Goal: Task Accomplishment & Management: Manage account settings

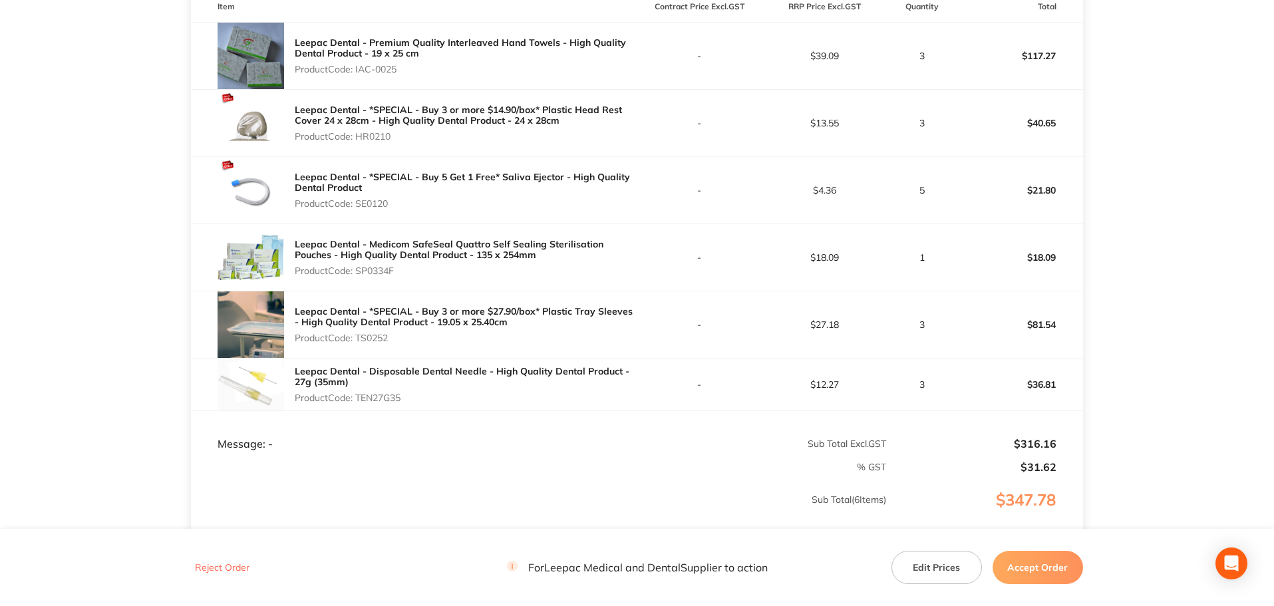
scroll to position [392, 0]
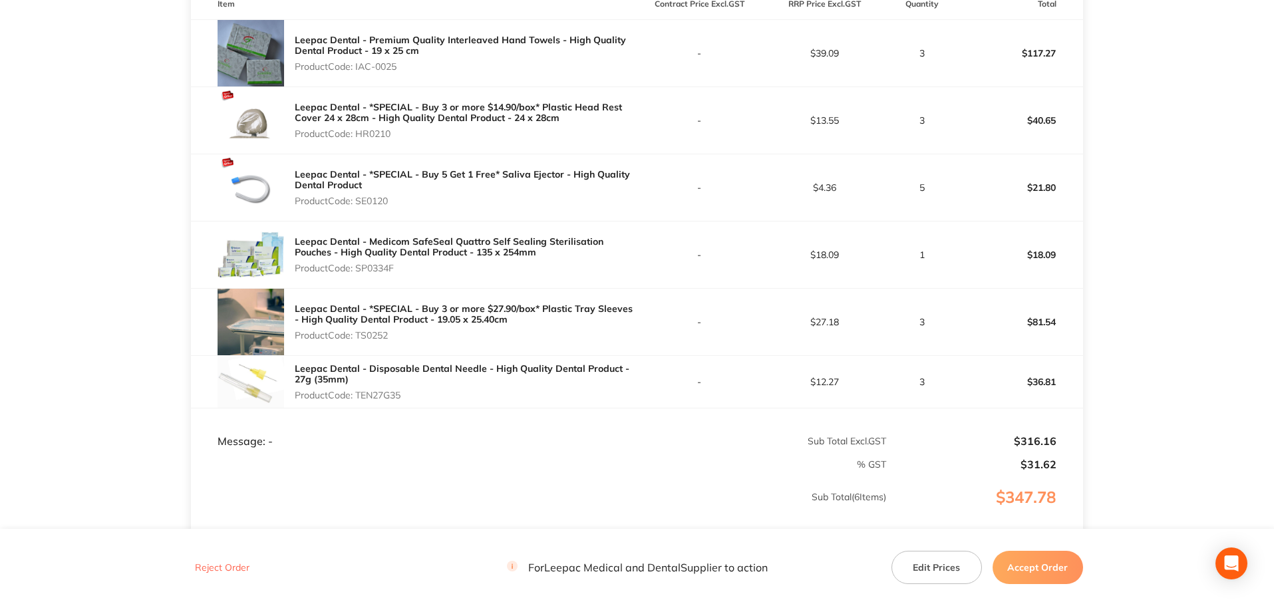
click at [922, 565] on button "Edit Prices" at bounding box center [936, 567] width 90 height 33
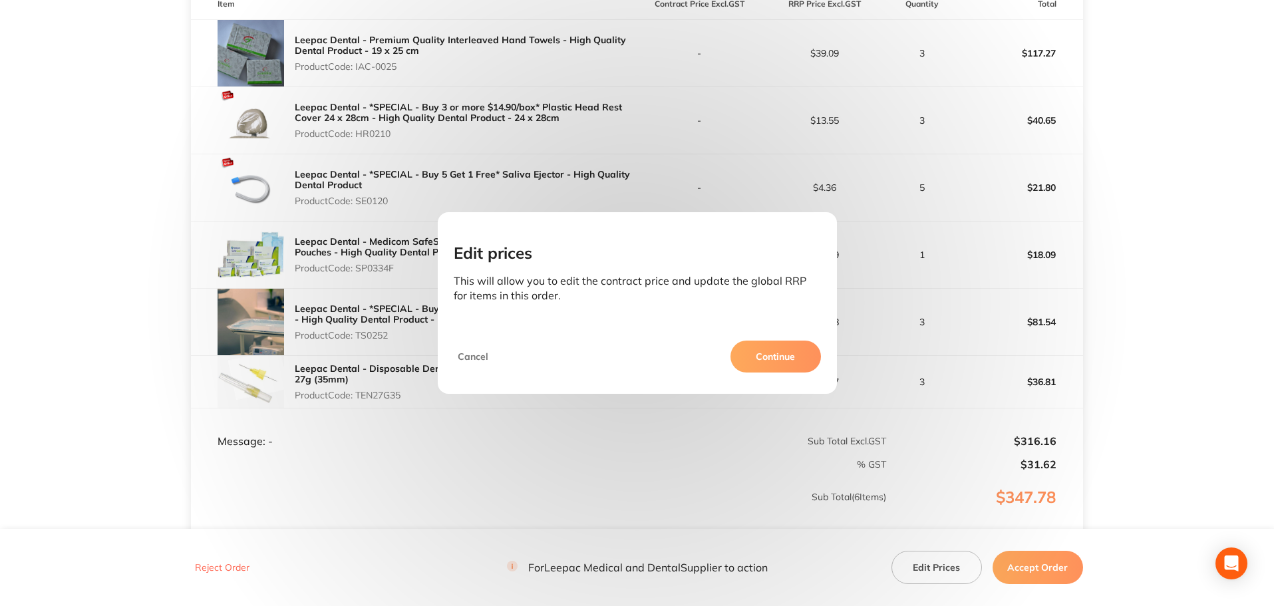
click at [766, 366] on button "Continue" at bounding box center [775, 356] width 90 height 32
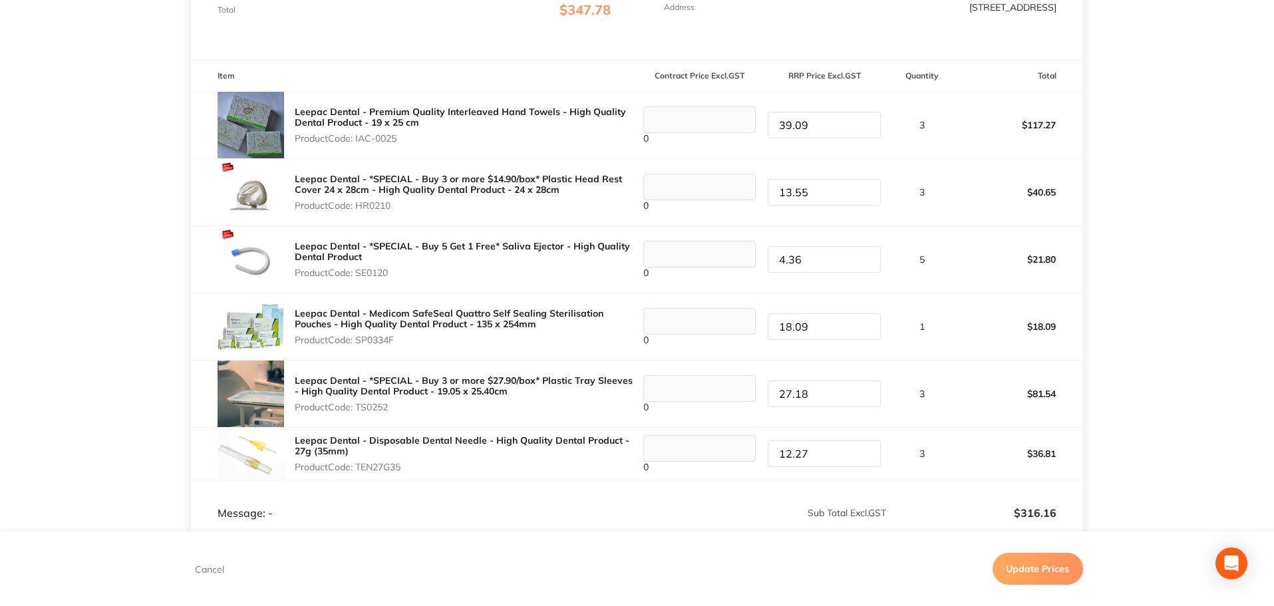
scroll to position [331, 0]
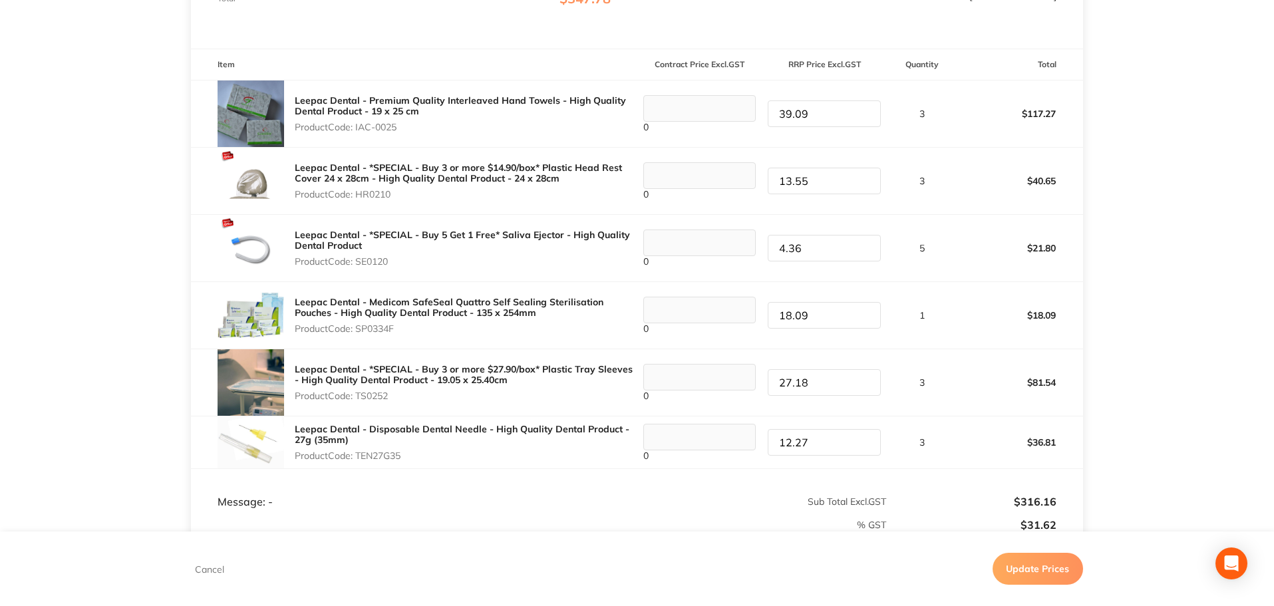
drag, startPoint x: 400, startPoint y: 397, endPoint x: 295, endPoint y: 370, distance: 108.6
click at [295, 370] on div "Leepac Dental - *SPECIAL - Buy 3 or more $27.90/box* Plastic Tray Sleeves - Hig…" at bounding box center [466, 382] width 342 height 48
copy div "Leepac Dental - *SPECIAL - Buy 3 or more $27.90/box* Plastic Tray Sleeves - Hig…"
click at [690, 378] on tr "Leepac Dental - *SPECIAL - Buy 3 or more $27.90/box* Plastic Tray Sleeves - Hig…" at bounding box center [637, 381] width 892 height 67
click at [678, 511] on td "% GST" at bounding box center [539, 519] width 696 height 23
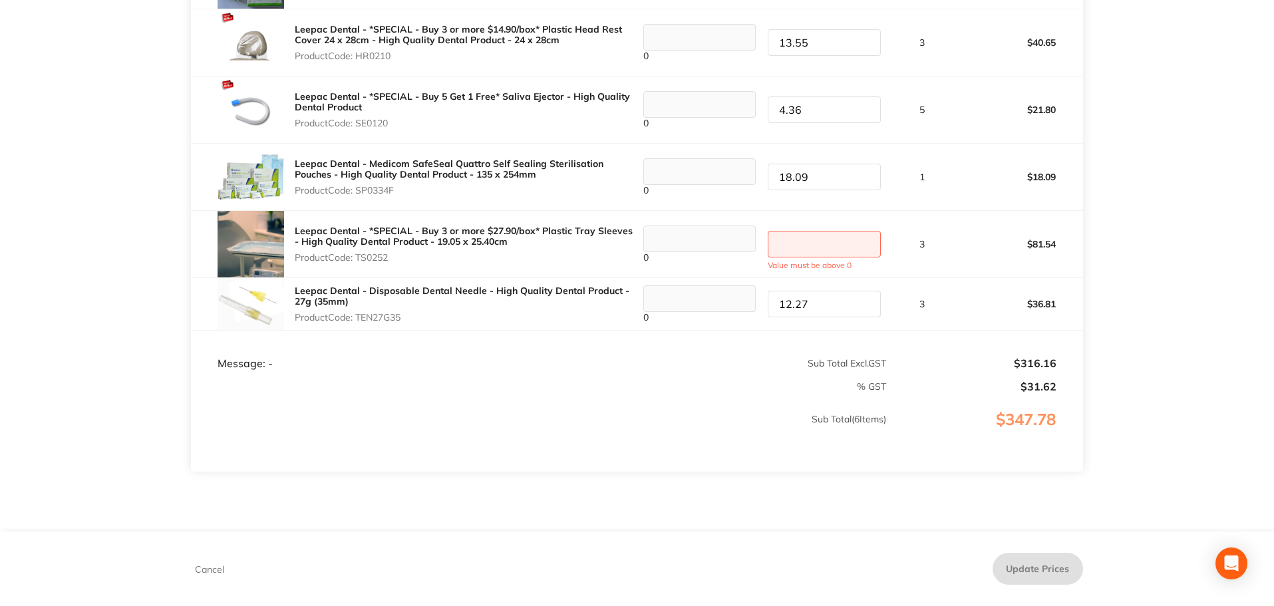
scroll to position [515, 0]
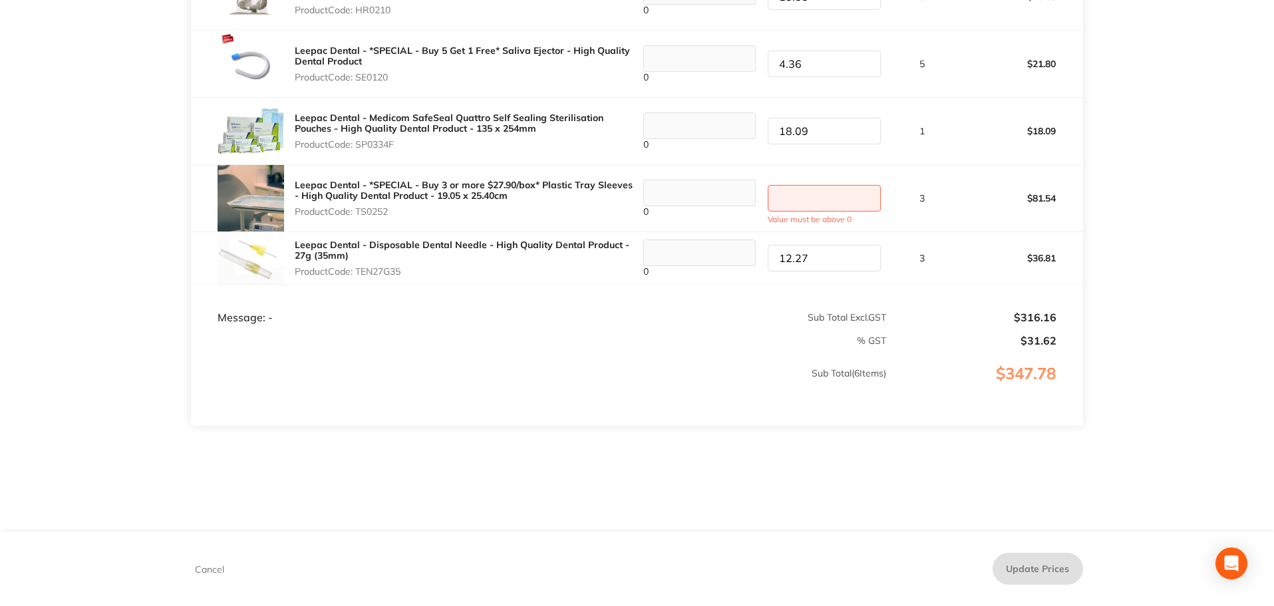
click at [209, 575] on button "Cancel" at bounding box center [209, 569] width 37 height 12
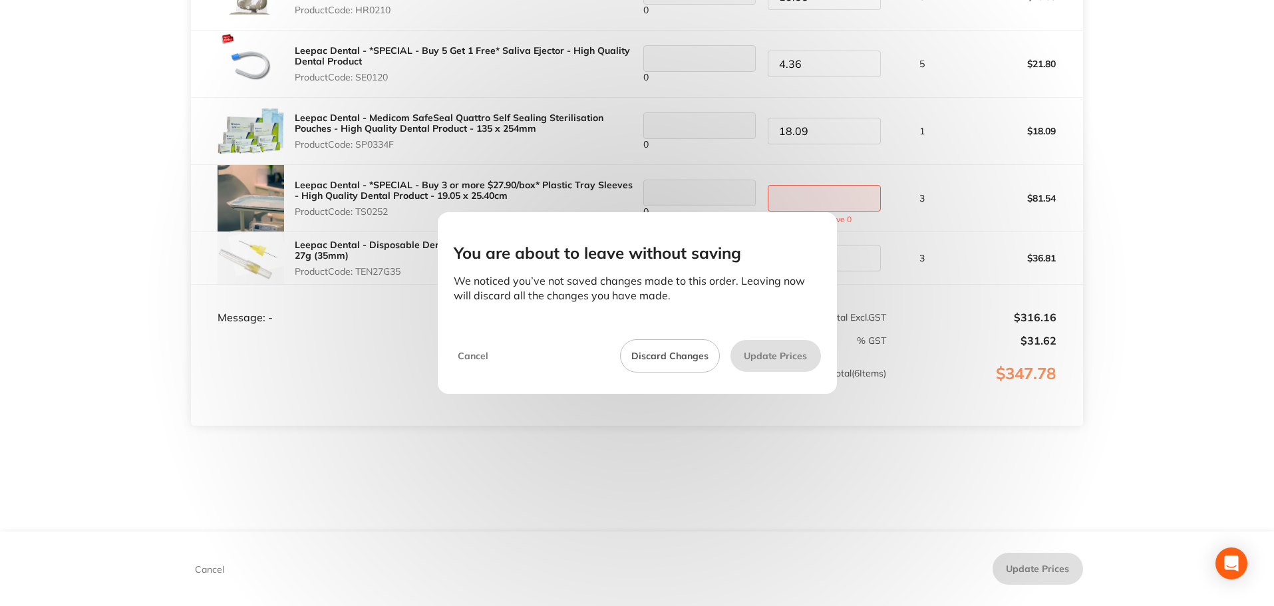
click at [685, 354] on button "Discard Changes" at bounding box center [670, 355] width 100 height 33
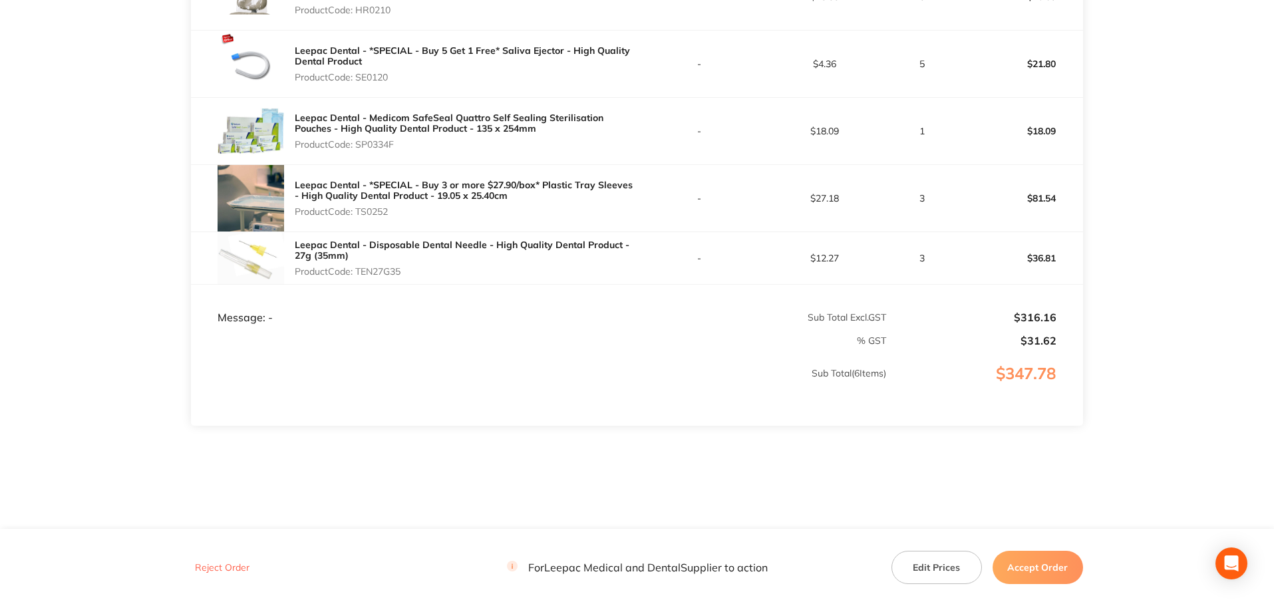
click at [333, 322] on td "Message: -" at bounding box center [414, 304] width 446 height 40
click at [943, 565] on button "Edit Prices" at bounding box center [936, 567] width 90 height 33
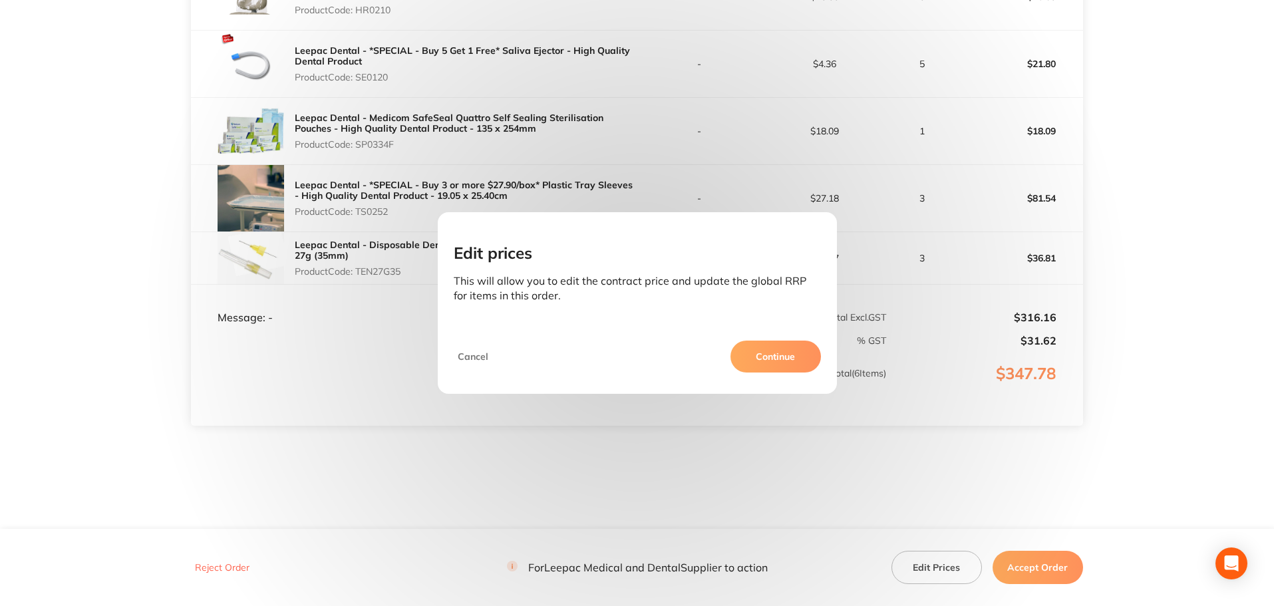
click at [751, 359] on button "Continue" at bounding box center [775, 356] width 90 height 32
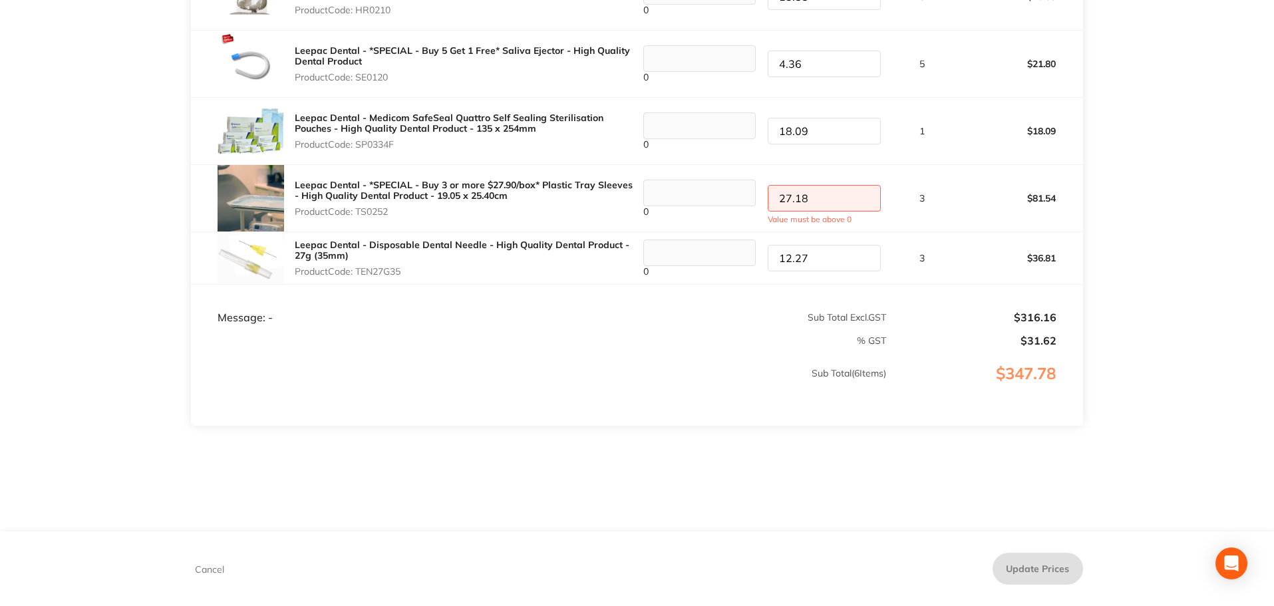
click at [749, 390] on p "Sub Total ( 6 Items)" at bounding box center [539, 386] width 694 height 37
click at [783, 190] on input "27.18" at bounding box center [823, 198] width 113 height 27
click at [364, 440] on section "Leepac Medical and Dental Order ID: Restocq- 95417 Download as PDF Order Detail…" at bounding box center [637, 38] width 892 height 988
click at [292, 337] on p "% GST" at bounding box center [539, 340] width 694 height 11
click at [289, 335] on td "% GST" at bounding box center [539, 335] width 696 height 23
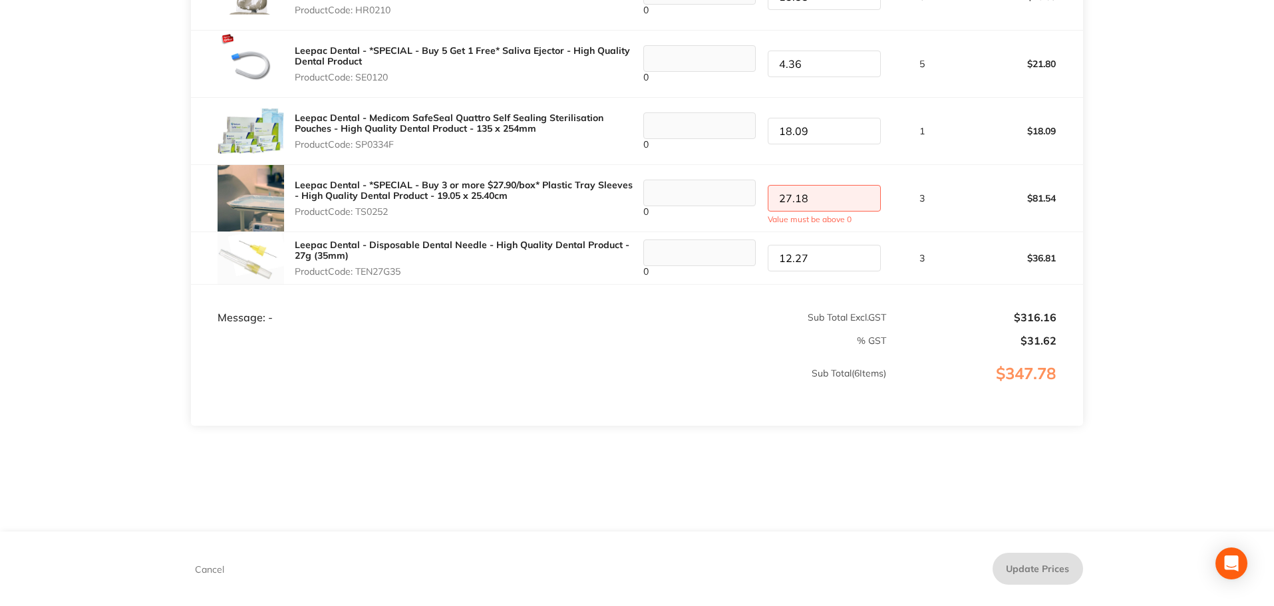
click at [293, 338] on p "% GST" at bounding box center [539, 340] width 694 height 11
click at [275, 332] on td "% GST" at bounding box center [539, 335] width 696 height 23
drag, startPoint x: 301, startPoint y: 335, endPoint x: 956, endPoint y: 339, distance: 654.4
click at [302, 335] on p "% GST" at bounding box center [539, 340] width 694 height 11
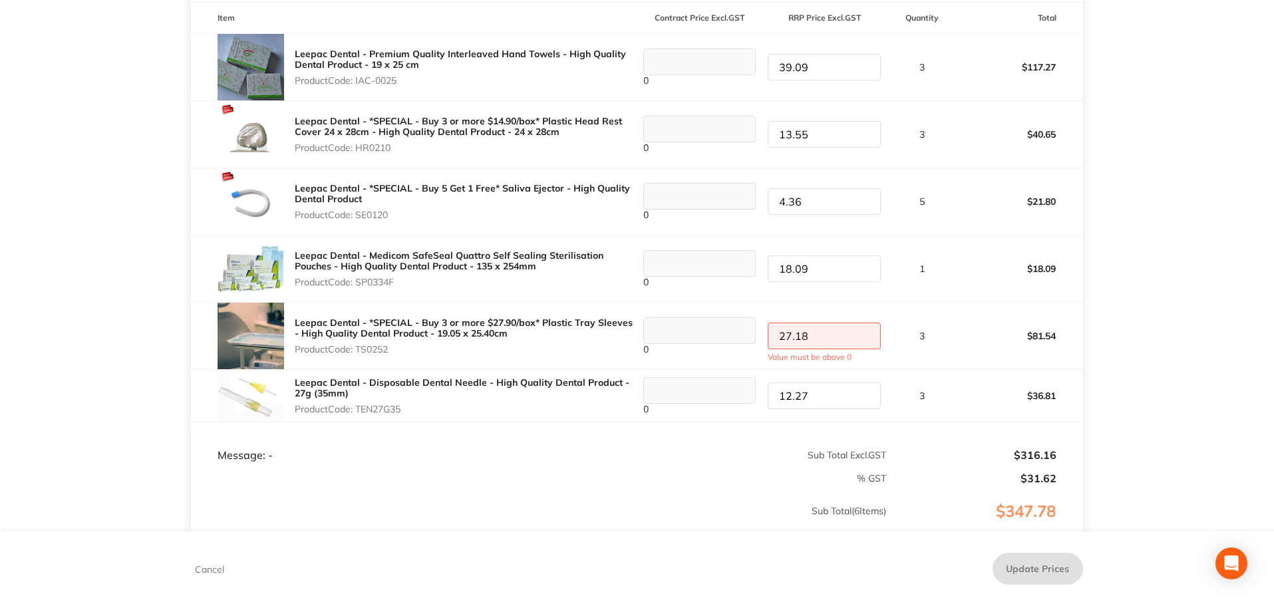
scroll to position [350, 0]
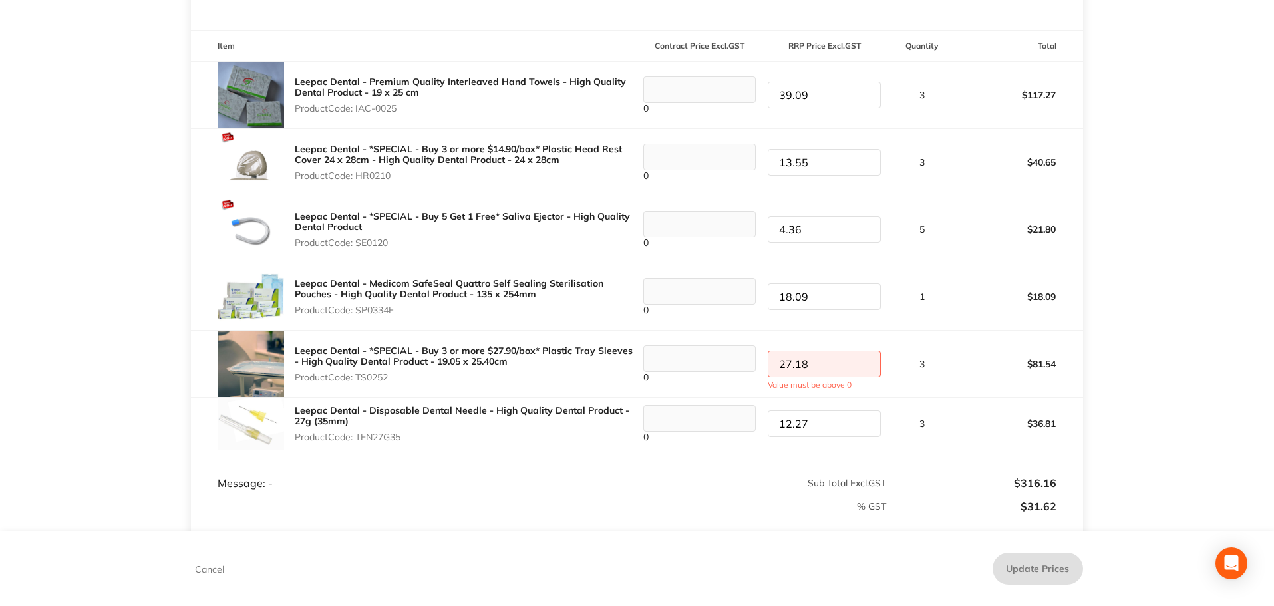
click at [910, 365] on p "3" at bounding box center [922, 363] width 70 height 11
click at [683, 374] on div "0" at bounding box center [700, 363] width 124 height 37
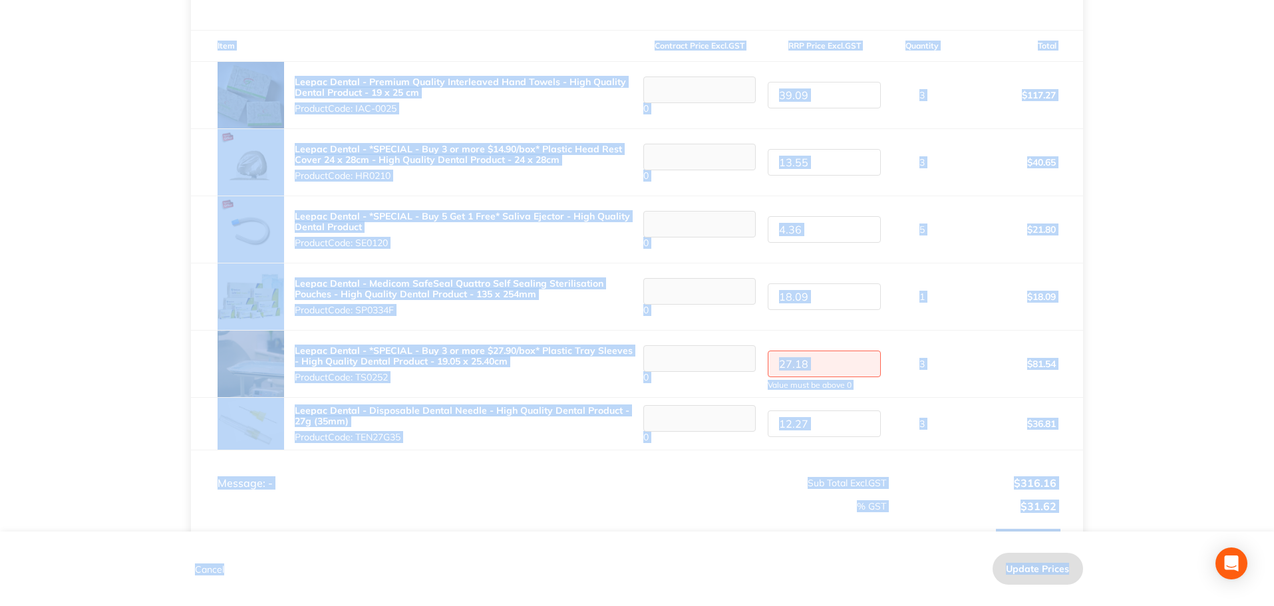
drag, startPoint x: 1264, startPoint y: 531, endPoint x: 1265, endPoint y: 516, distance: 14.6
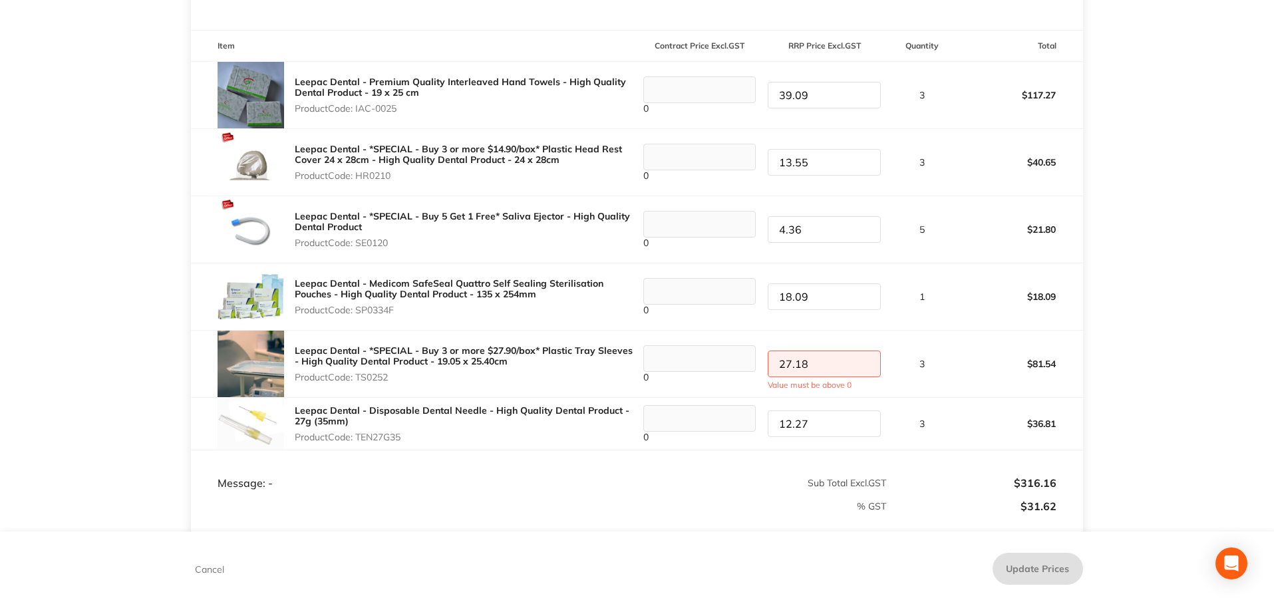
click at [1268, 505] on main "Leepac Medical and Dental Order ID: Restocq- 95417 Download as PDF Order Detail…" at bounding box center [637, 203] width 1274 height 988
click at [170, 559] on footer "Cancel Update Prices" at bounding box center [637, 568] width 1274 height 74
click at [186, 566] on footer "Cancel Update Prices" at bounding box center [637, 568] width 1274 height 74
click at [211, 566] on button "Cancel" at bounding box center [209, 569] width 37 height 12
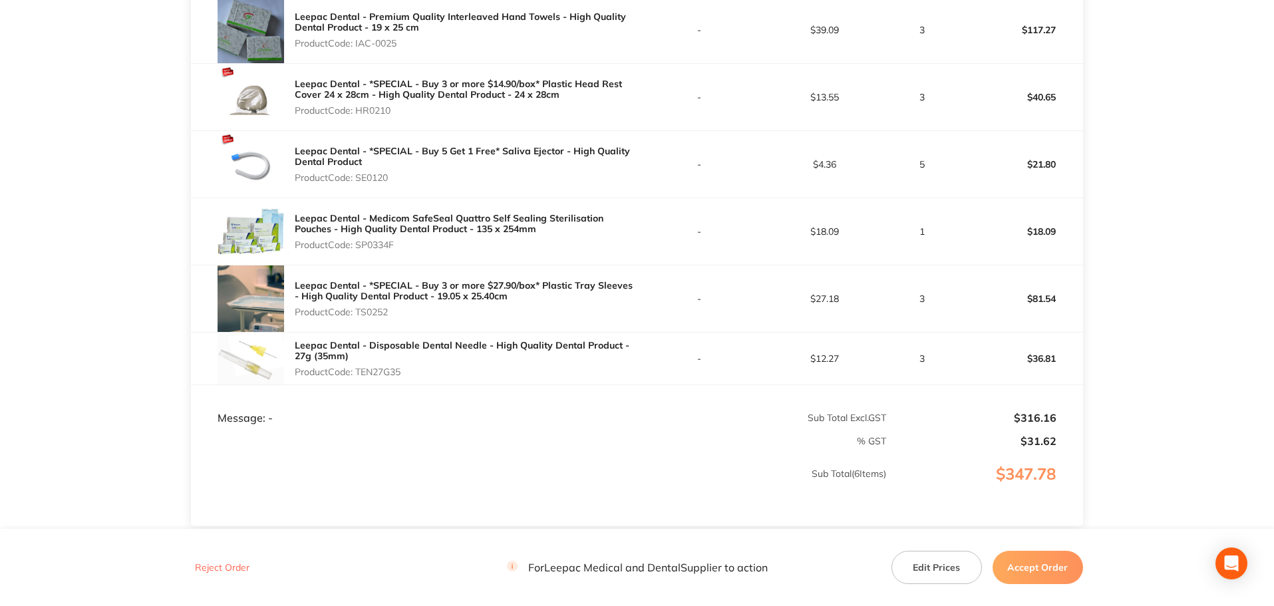
scroll to position [422, 0]
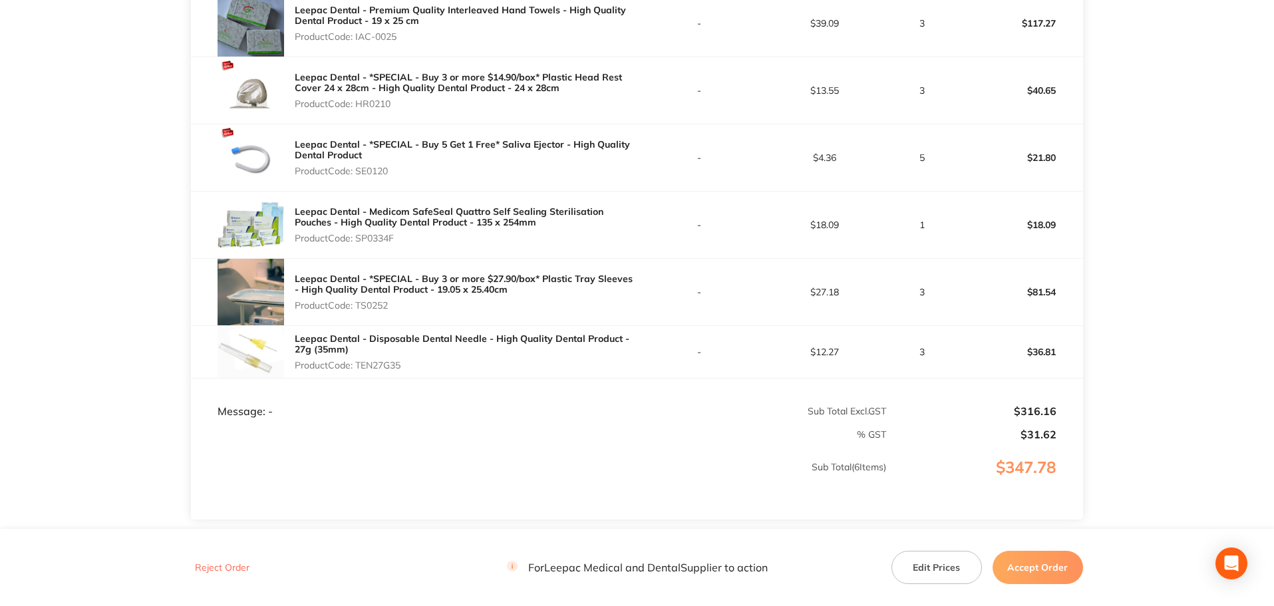
click at [926, 574] on button "Edit Prices" at bounding box center [936, 567] width 90 height 33
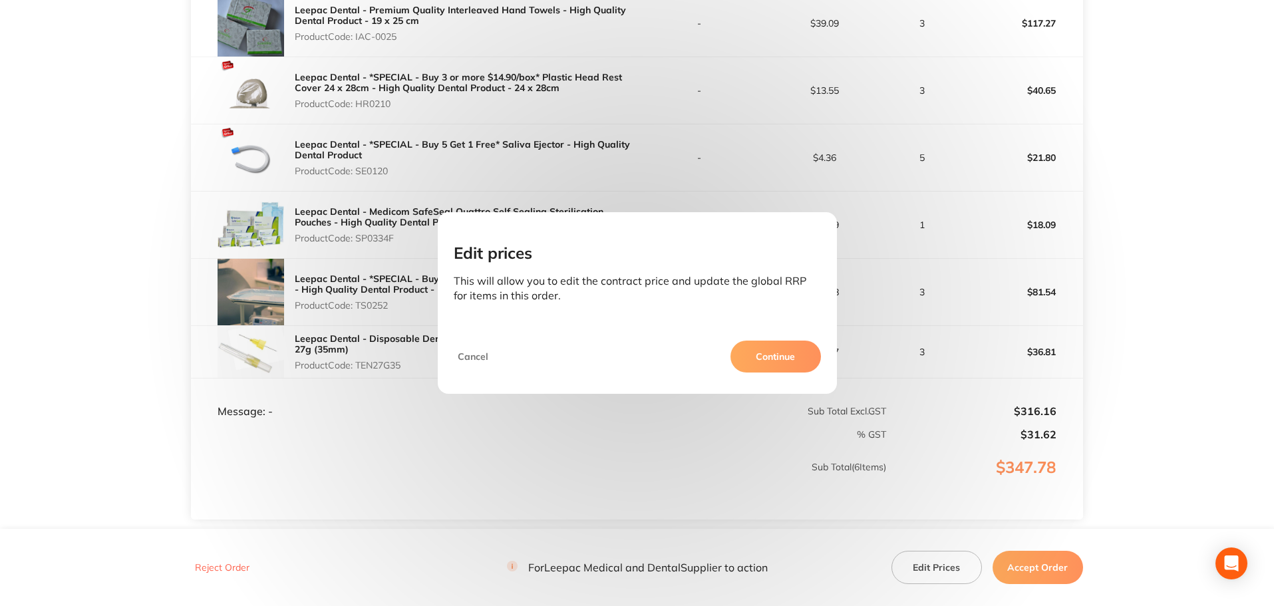
click at [743, 352] on button "Continue" at bounding box center [775, 356] width 90 height 32
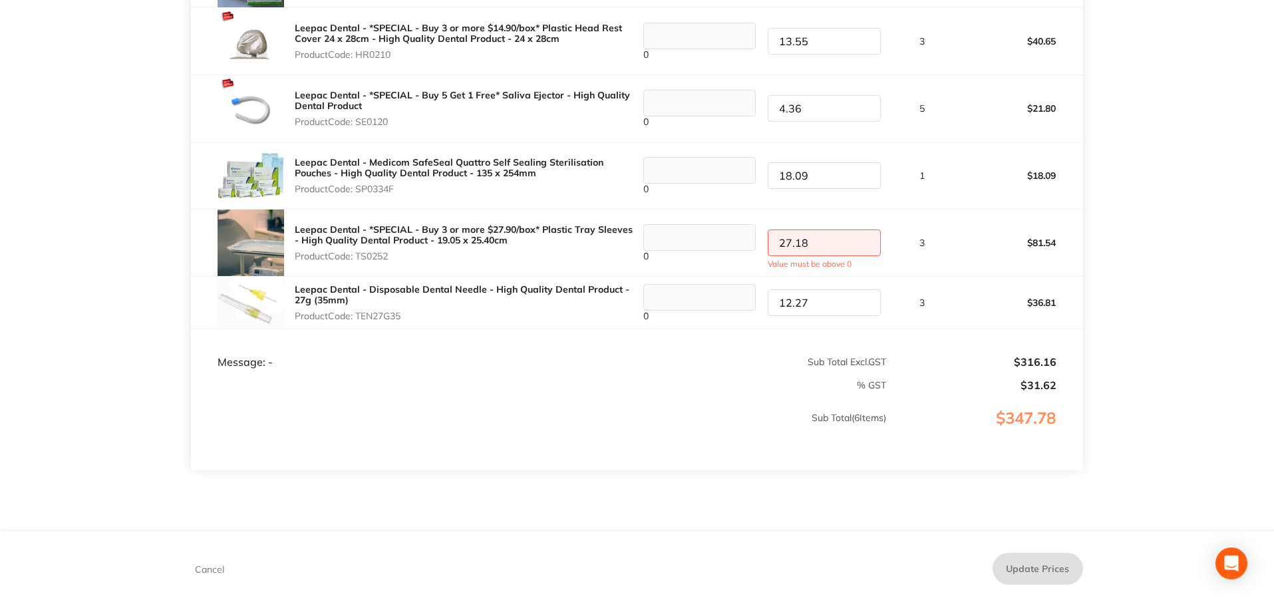
scroll to position [472, 0]
click at [330, 388] on p "% GST" at bounding box center [539, 384] width 694 height 11
click at [309, 367] on td "Message: -" at bounding box center [414, 348] width 446 height 40
click at [308, 366] on td "Message: -" at bounding box center [414, 348] width 446 height 40
click at [817, 307] on input "12.27" at bounding box center [823, 302] width 113 height 27
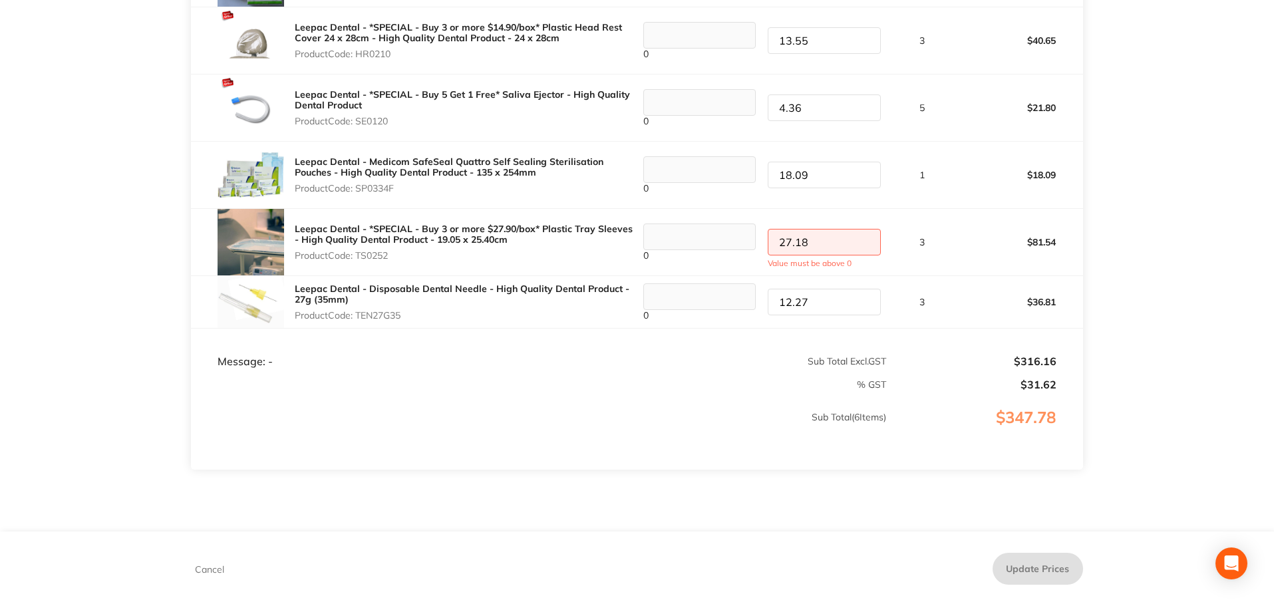
click at [876, 241] on input "27.18" at bounding box center [823, 242] width 113 height 27
click at [855, 248] on input "27.18" at bounding box center [823, 242] width 113 height 27
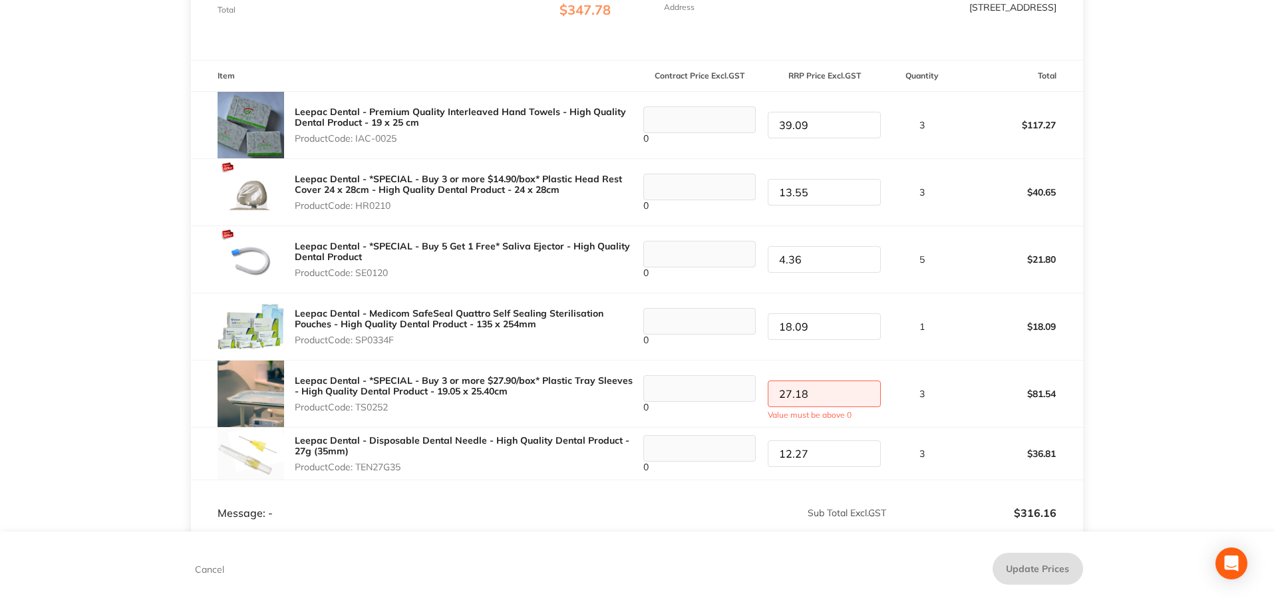
scroll to position [342, 0]
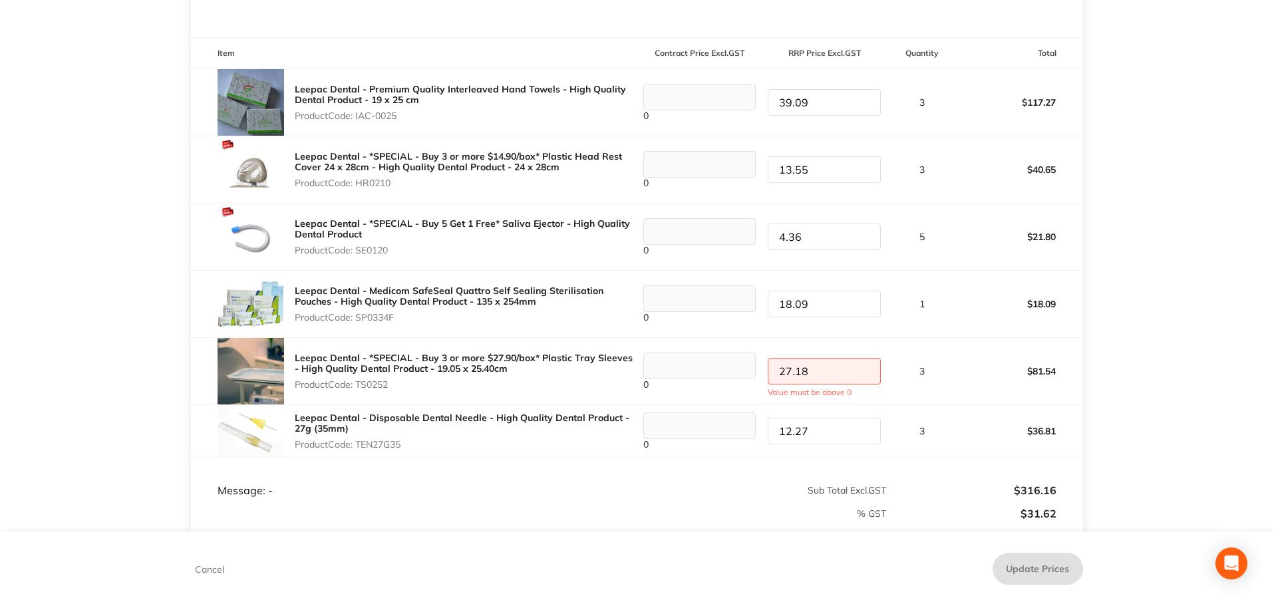
click at [1097, 516] on main "Leepac Medical and Dental Order ID: Restocq- 95417 Download as PDF Order Detail…" at bounding box center [637, 211] width 1274 height 988
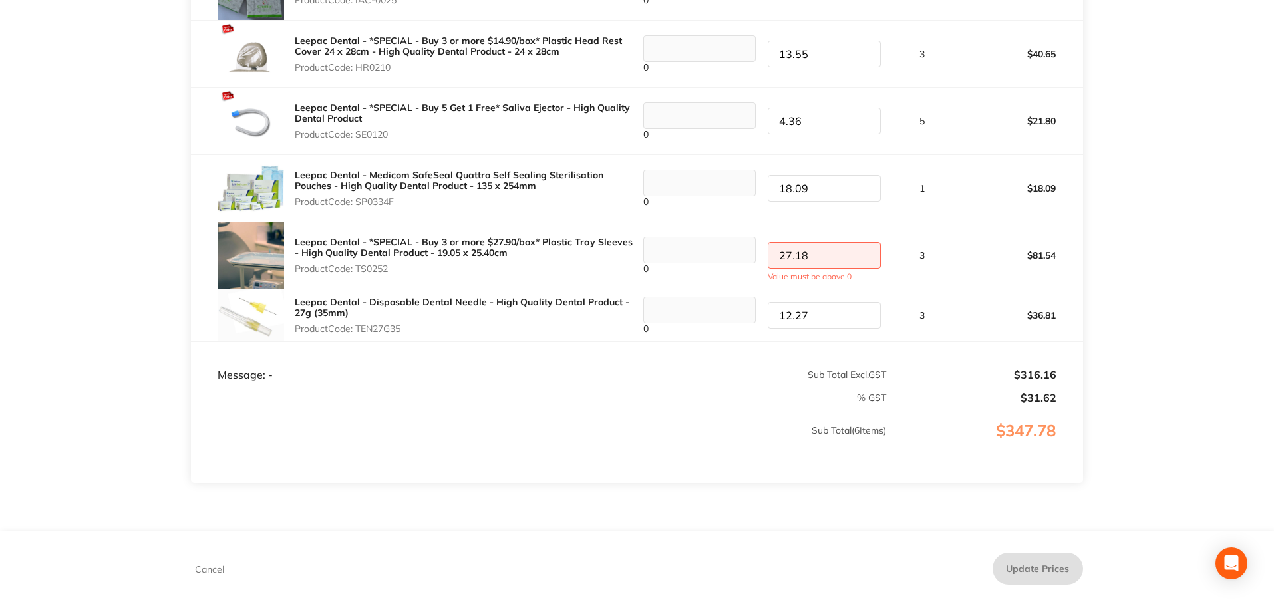
scroll to position [516, 0]
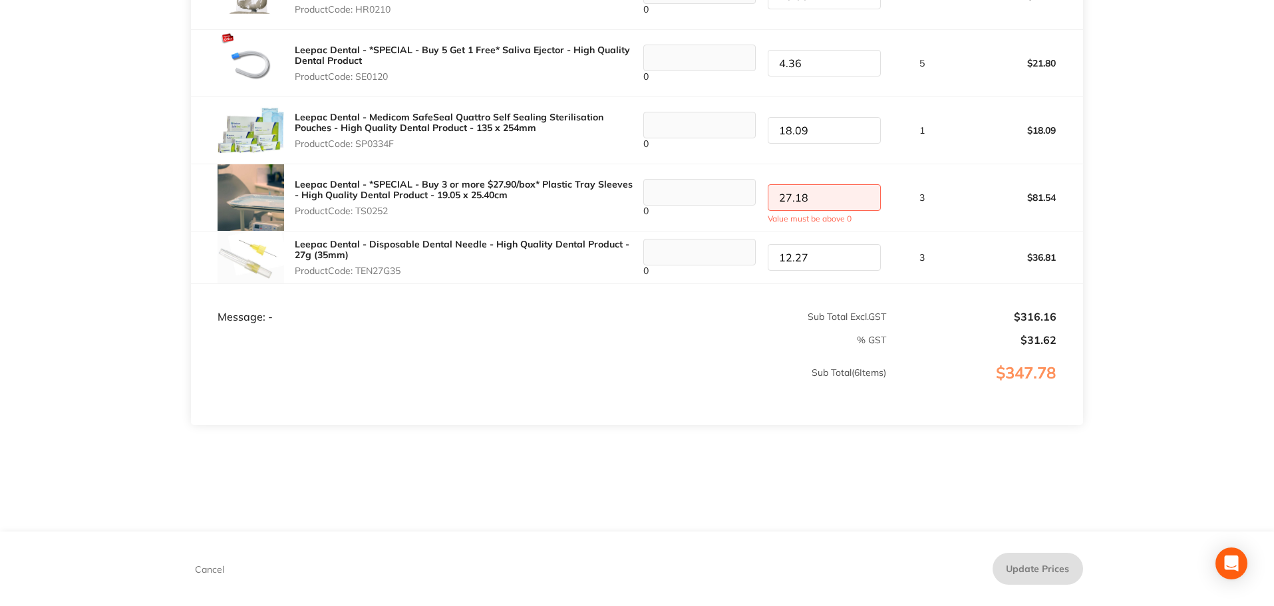
click at [198, 566] on button "Cancel" at bounding box center [209, 569] width 37 height 12
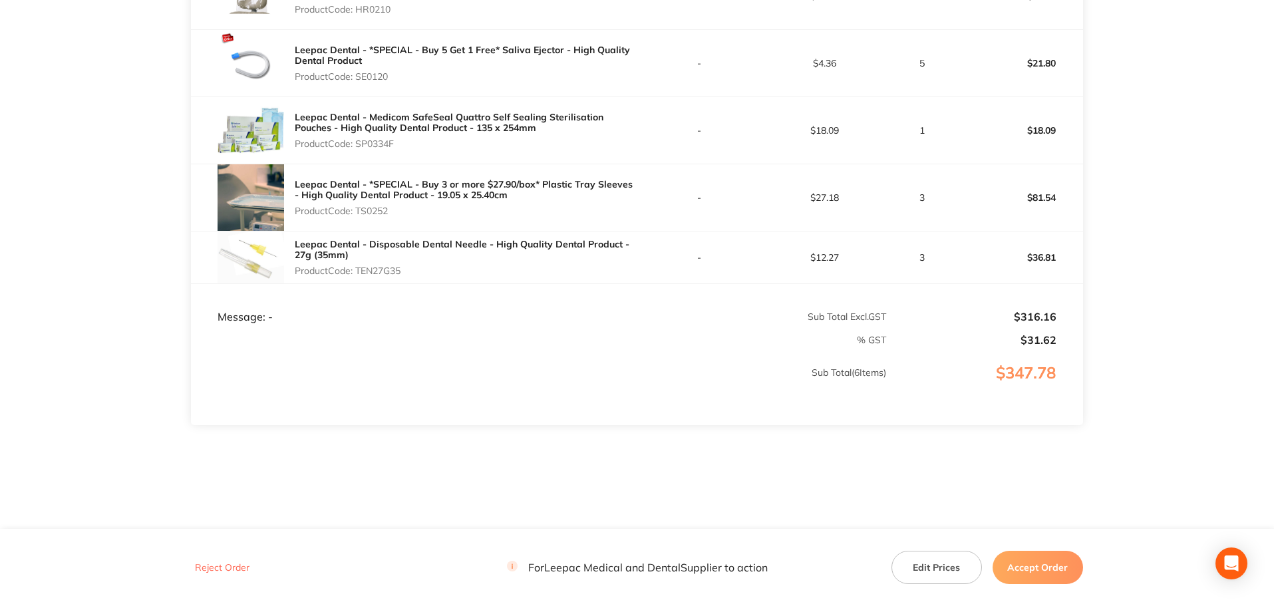
click at [203, 569] on button "Reject Order" at bounding box center [222, 568] width 63 height 12
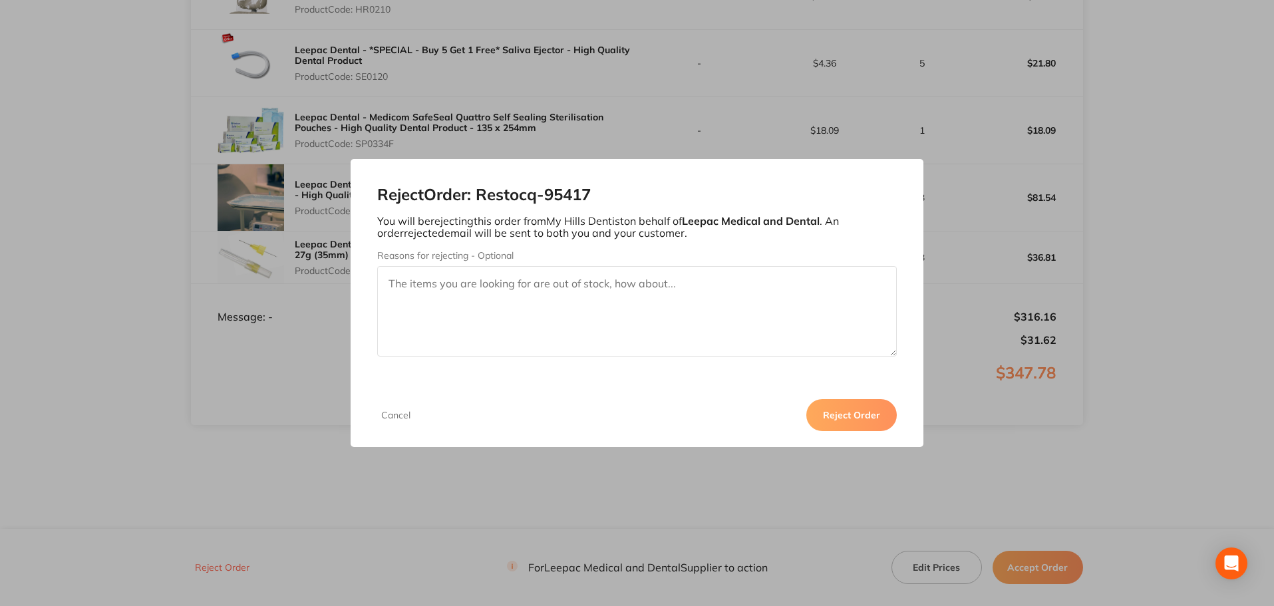
click at [632, 300] on textarea "Reasons for rejecting - Optional" at bounding box center [637, 311] width 520 height 90
paste textarea "Leepac Dental - *SPECIAL - Buy 3 or more $27.90/box* Plastic Tray Sleeves - Hig…"
drag, startPoint x: 388, startPoint y: 317, endPoint x: 464, endPoint y: 332, distance: 76.6
click at [388, 319] on textarea "Leepac Dental - *SPECIAL - Buy 3 or more $27.90/box* Plastic Tray Sleeves - Hig…" at bounding box center [637, 311] width 520 height 90
click at [531, 307] on textarea "Leepac Dental - *SPECIAL - Buy 3 or more $27.90/box* Plastic Tray Sleeves - Hig…" at bounding box center [637, 311] width 520 height 90
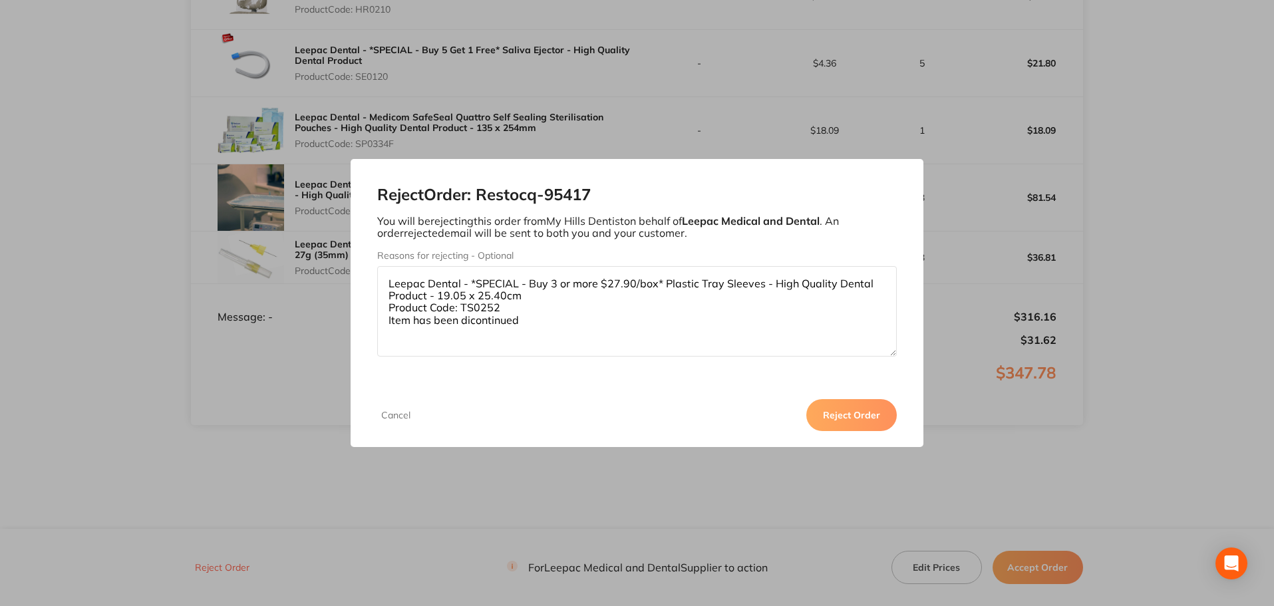
click at [468, 320] on textarea "Leepac Dental - *SPECIAL - Buy 3 or more $27.90/box* Plastic Tray Sleeves - Hig…" at bounding box center [637, 311] width 520 height 90
type textarea "Leepac Dental - *SPECIAL - Buy 3 or more $27.90/box* Plastic Tray Sleeves - Hig…"
click at [855, 420] on button "Reject Order" at bounding box center [851, 415] width 90 height 32
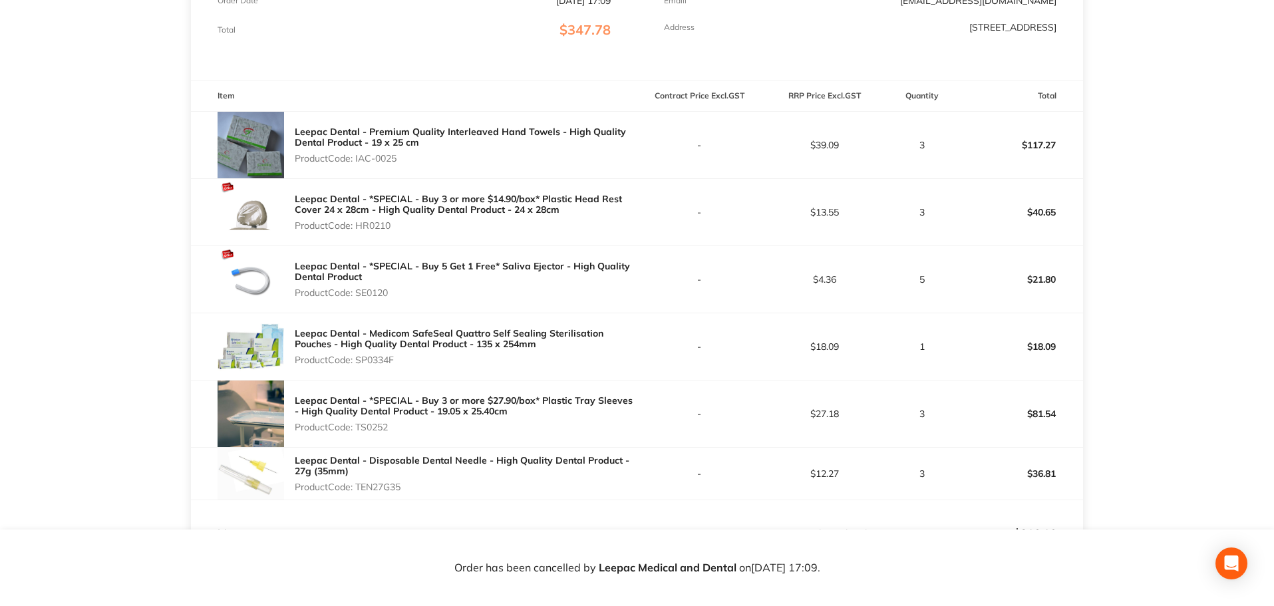
scroll to position [0, 0]
